Goal: Task Accomplishment & Management: Use online tool/utility

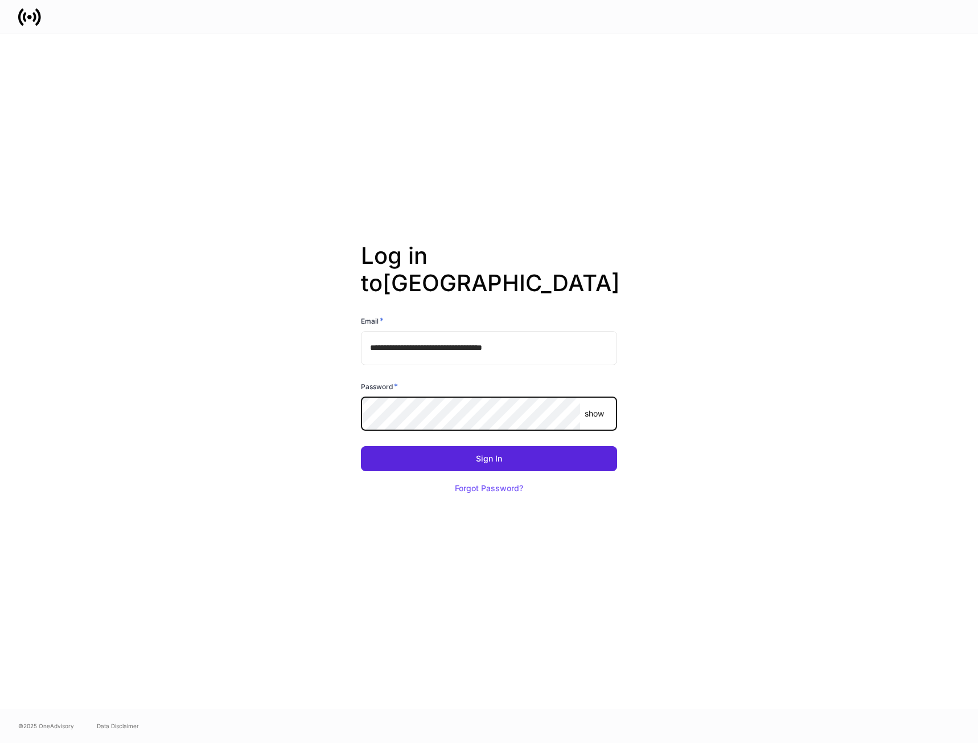
click at [361, 446] on button "Sign In" at bounding box center [489, 458] width 256 height 25
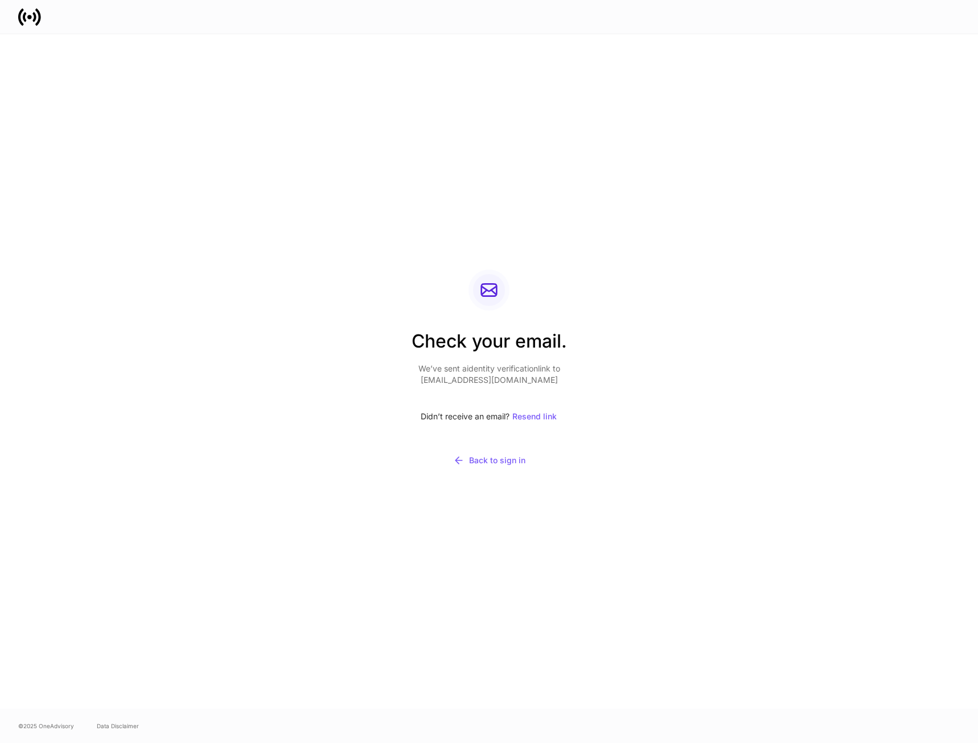
drag, startPoint x: 482, startPoint y: 97, endPoint x: 547, endPoint y: 80, distance: 67.5
click at [482, 97] on div "Check your email. We’ve sent a identity verification link to sfroilan+dialsquar…" at bounding box center [489, 371] width 610 height 674
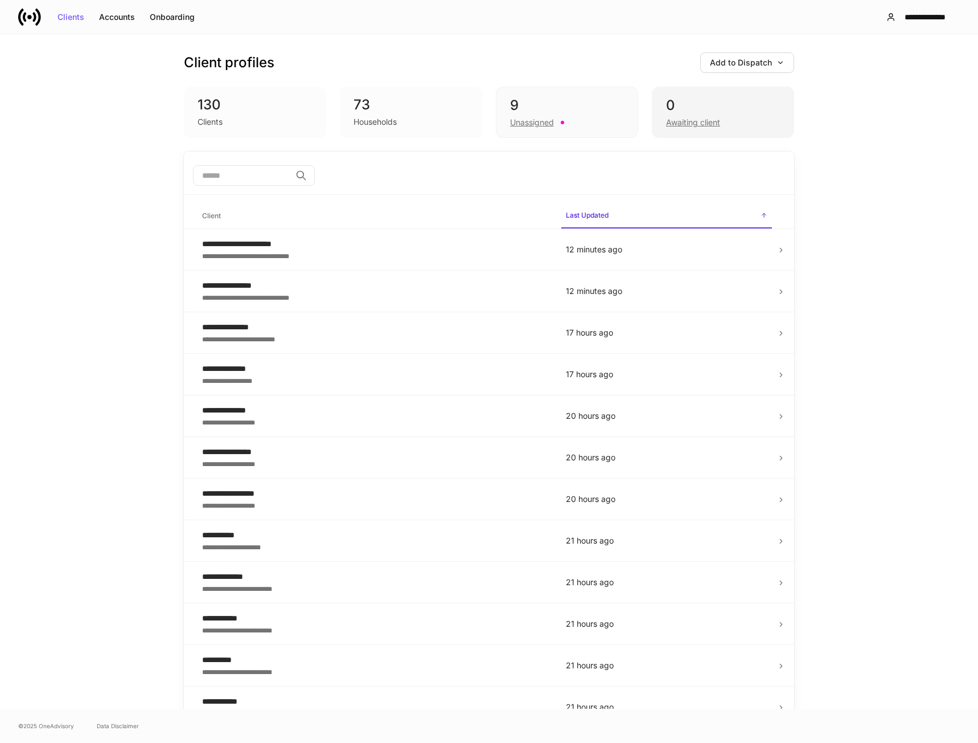
click at [693, 113] on div "0" at bounding box center [723, 105] width 114 height 18
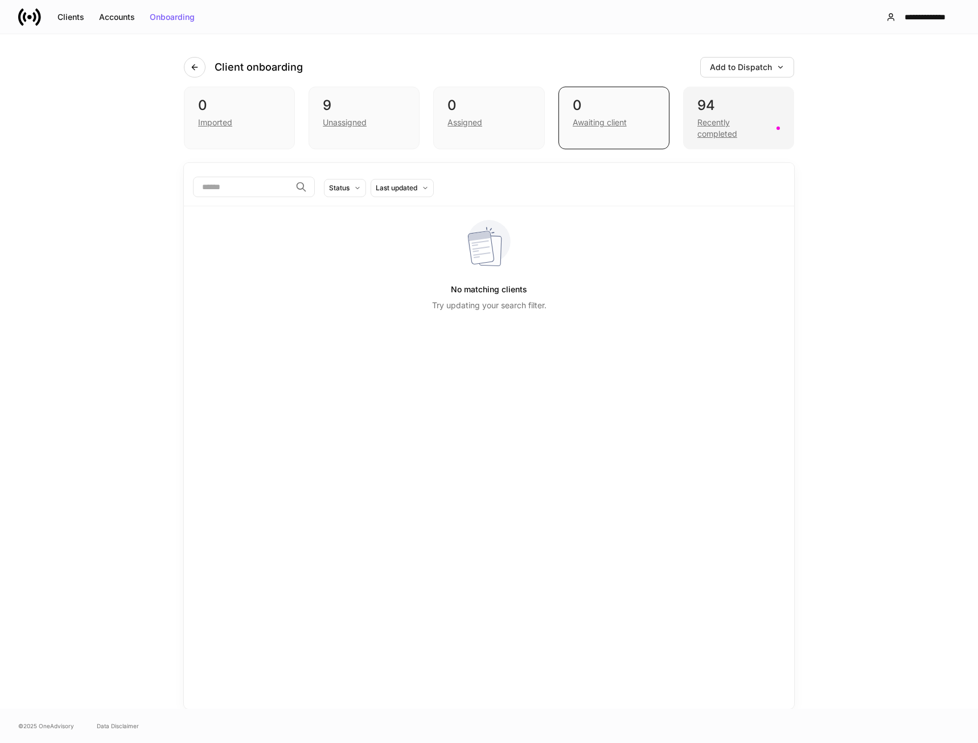
click at [694, 113] on div "94 Recently completed" at bounding box center [738, 118] width 111 height 63
